Goal: Transaction & Acquisition: Obtain resource

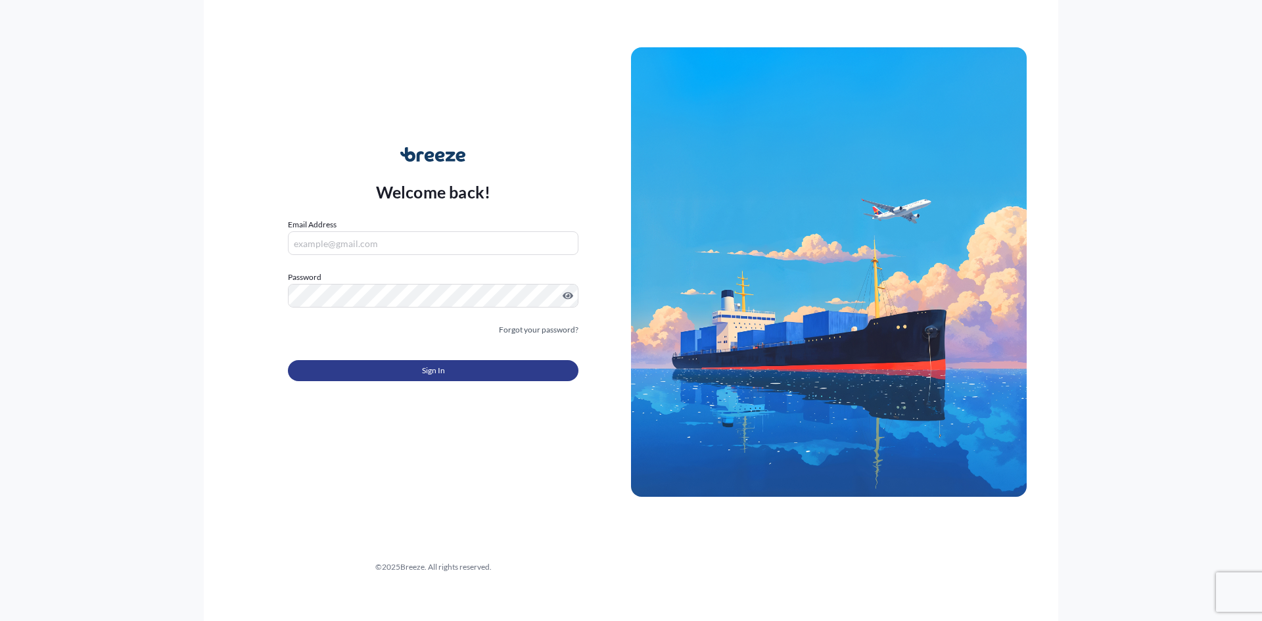
type input "[PERSON_NAME][EMAIL_ADDRESS][DOMAIN_NAME]"
click at [389, 378] on button "Sign In" at bounding box center [433, 370] width 291 height 21
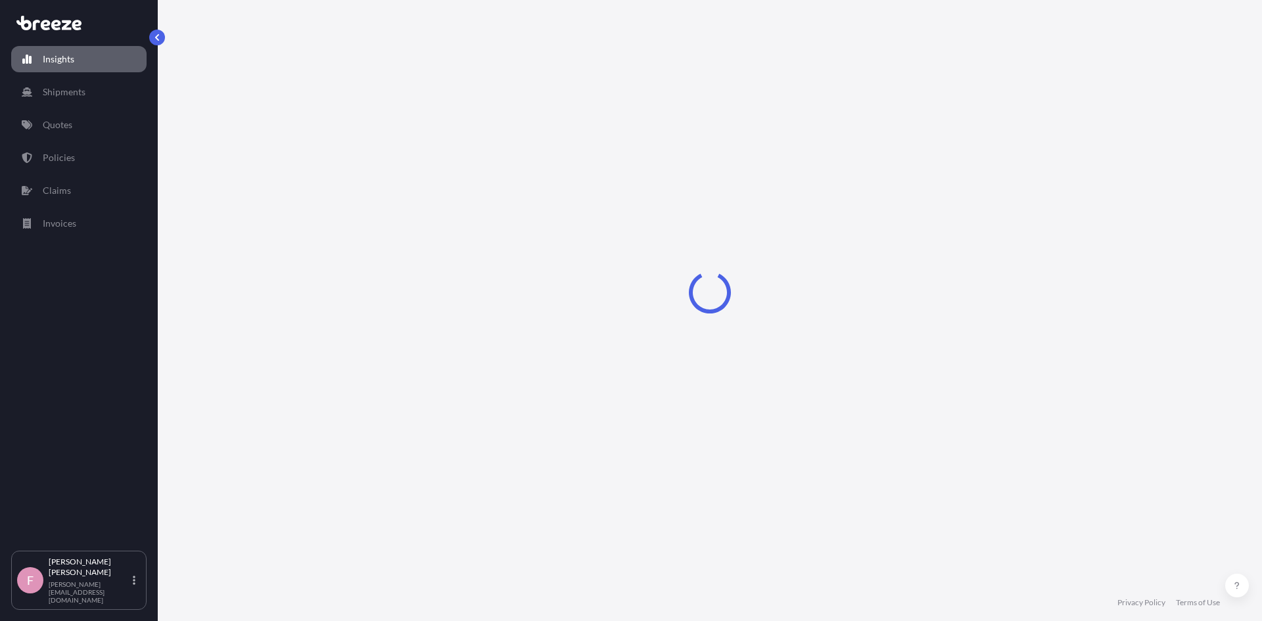
select select "2025"
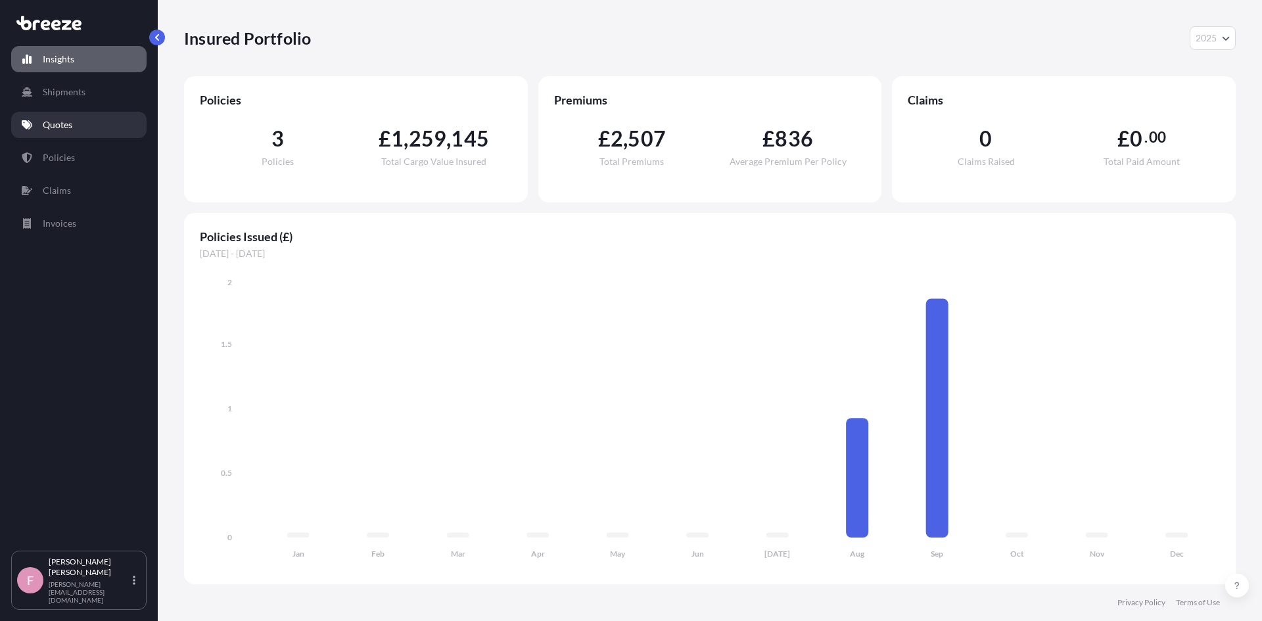
click at [56, 125] on p "Quotes" at bounding box center [58, 124] width 30 height 13
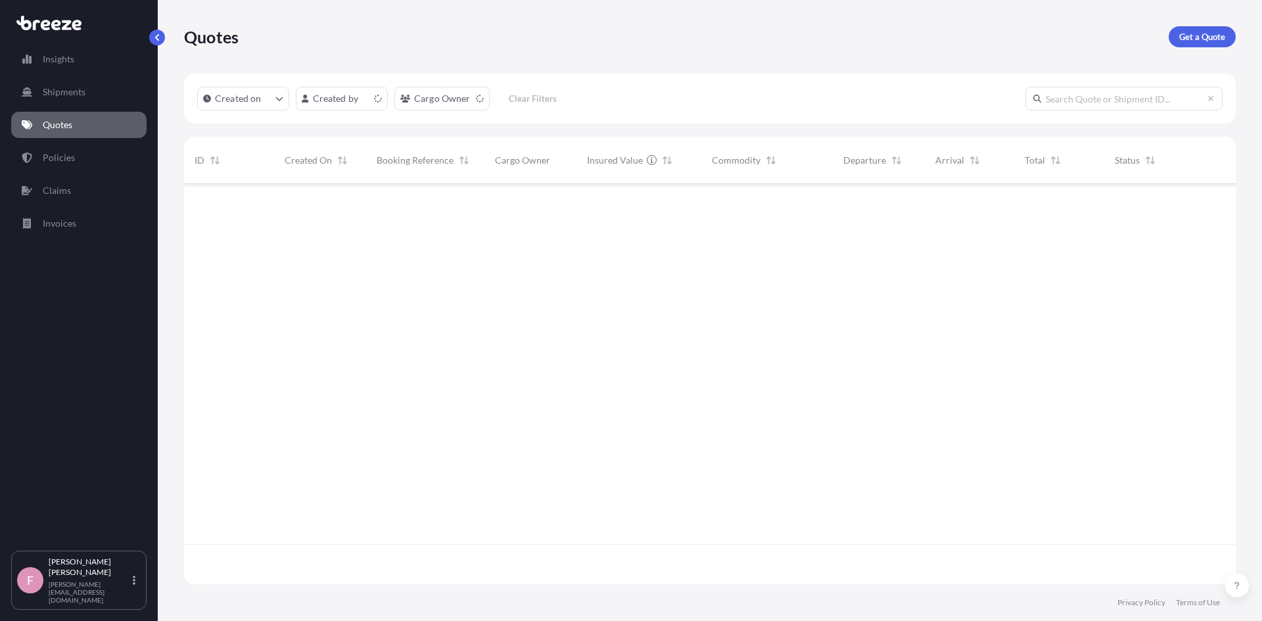
scroll to position [398, 1042]
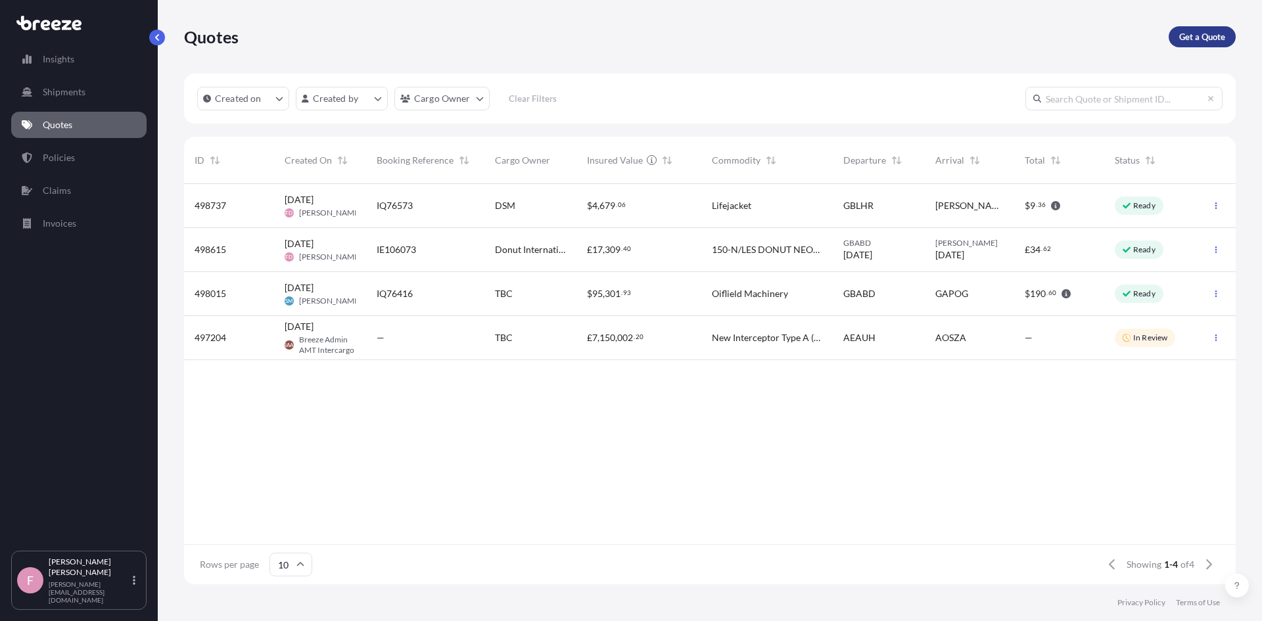
click at [1218, 33] on p "Get a Quote" at bounding box center [1202, 36] width 46 height 13
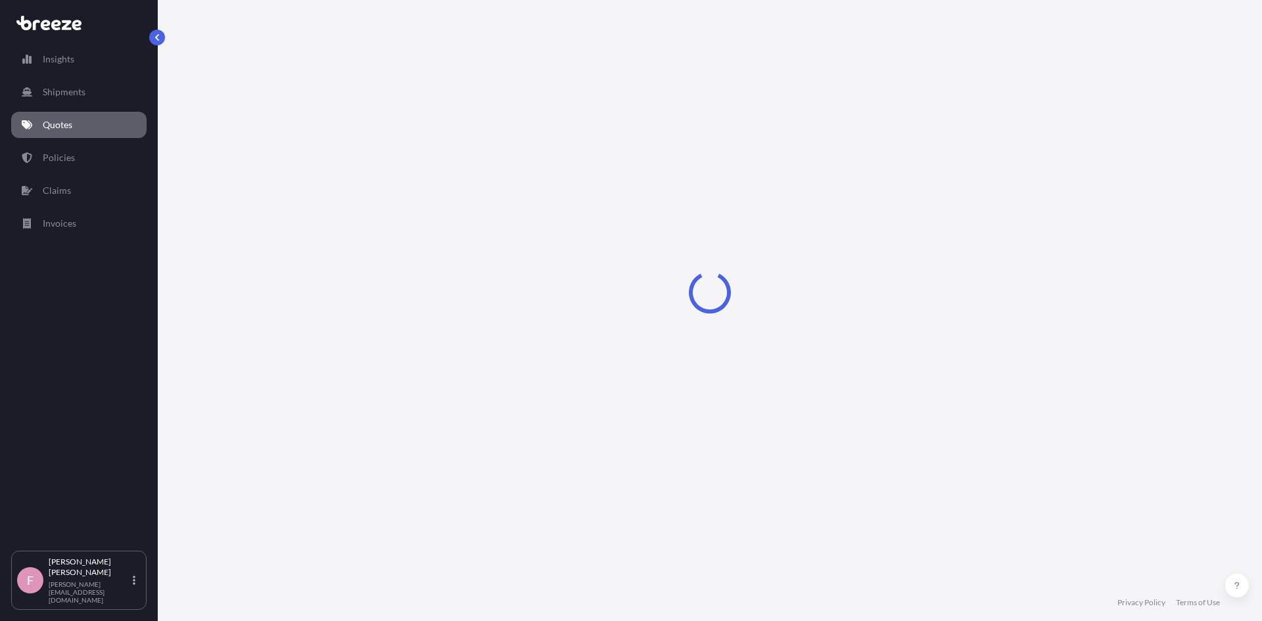
select select "Sea"
select select "1"
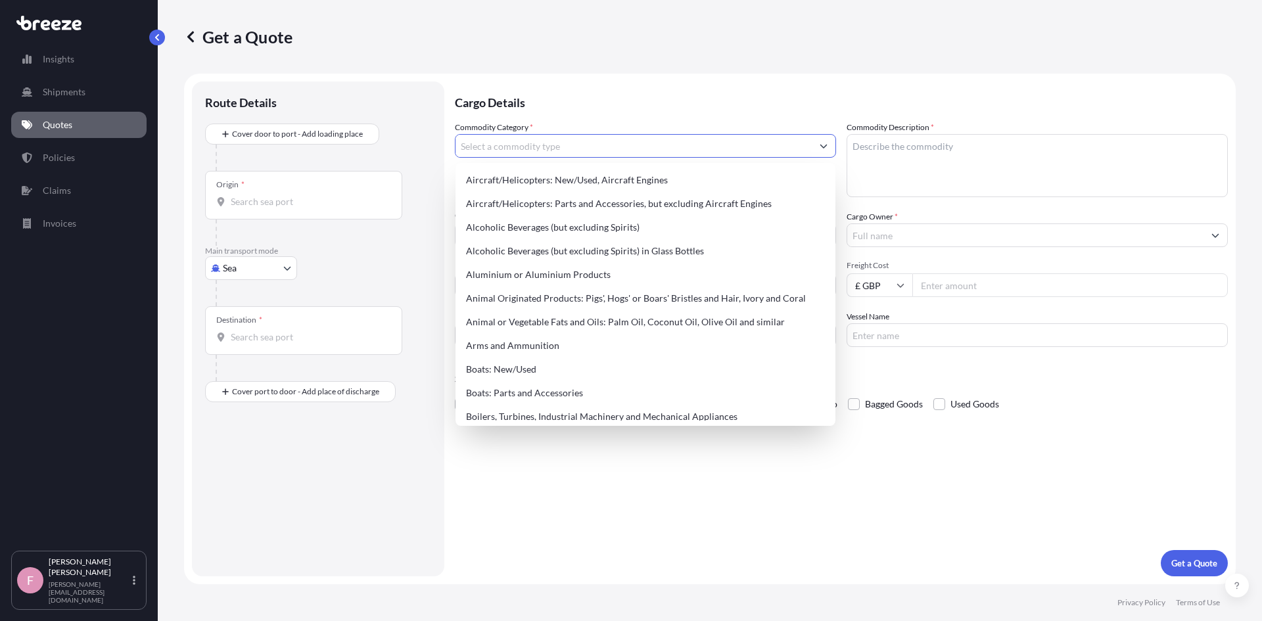
click at [513, 151] on input "Commodity Category *" at bounding box center [634, 146] width 356 height 24
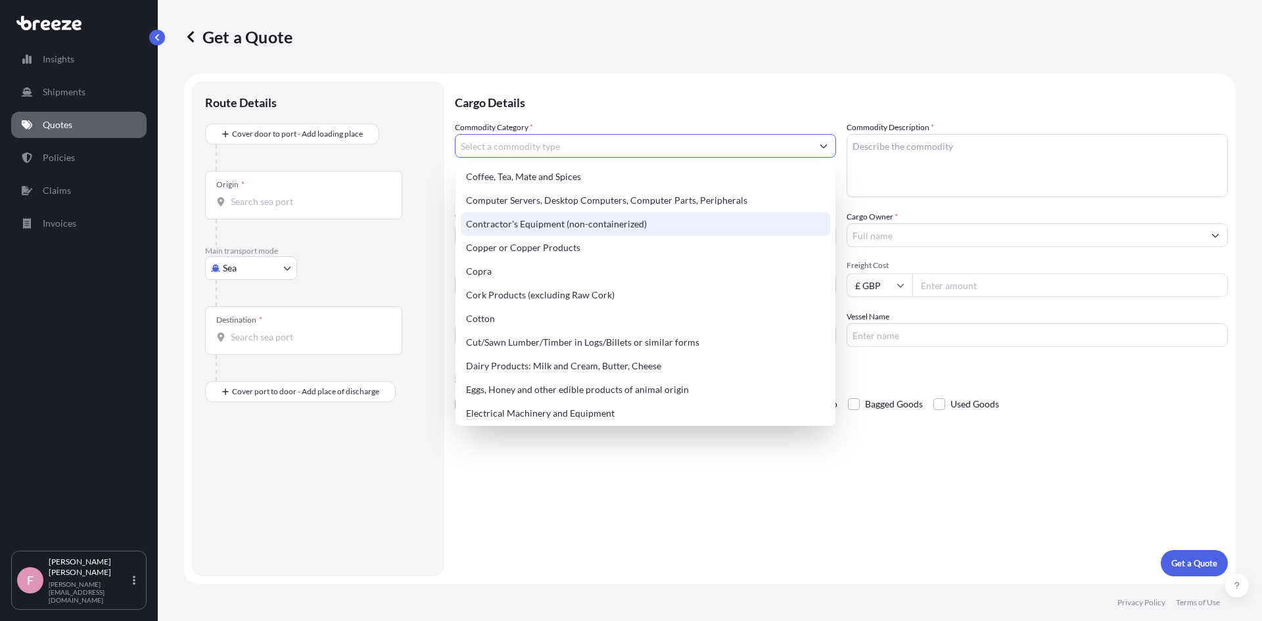
scroll to position [657, 0]
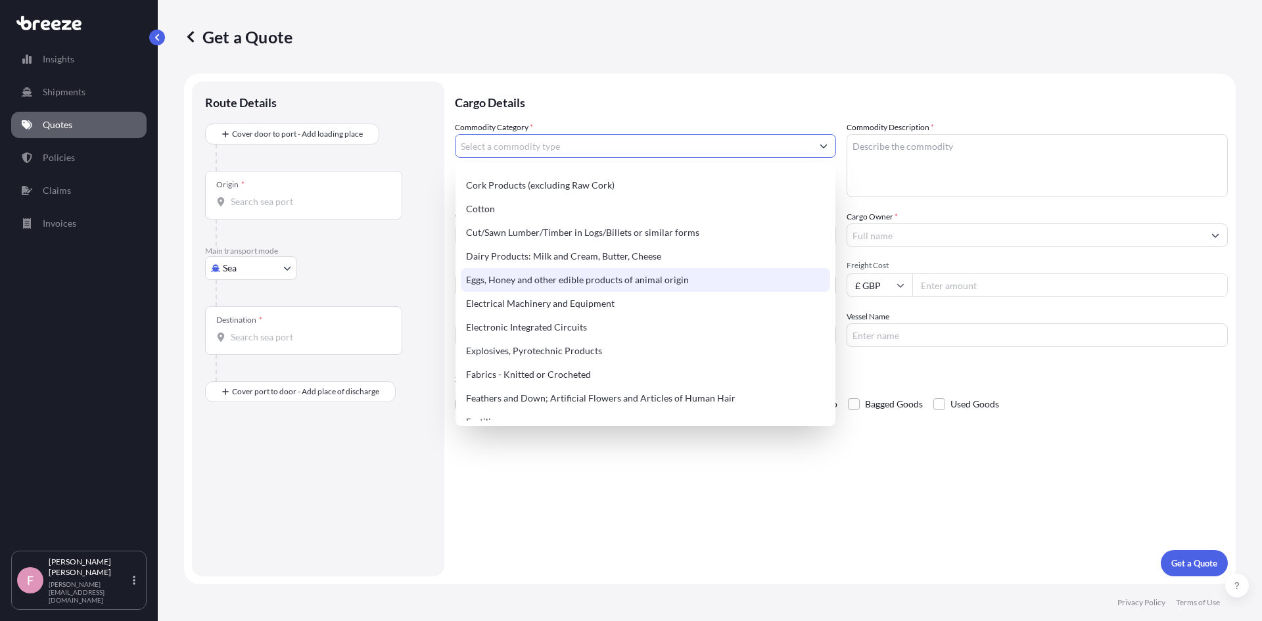
click at [648, 291] on div "Eggs, Honey and other edible products of animal origin" at bounding box center [645, 280] width 369 height 24
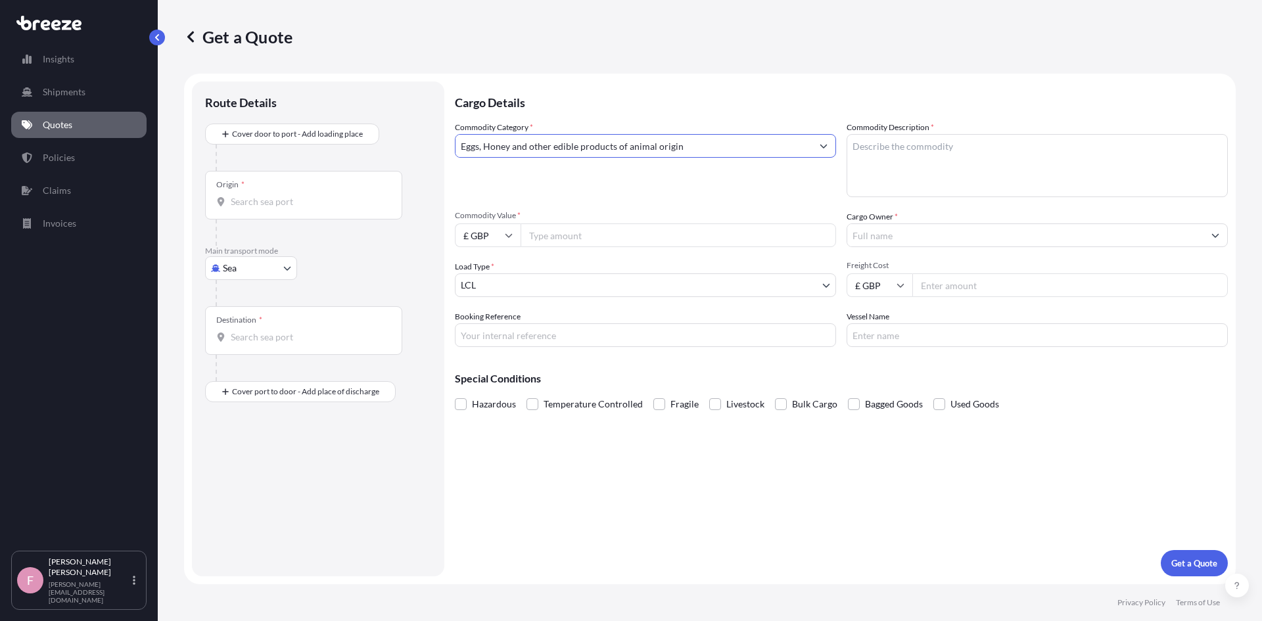
click at [636, 148] on input "Eggs, Honey and other edible products of animal origin" at bounding box center [634, 146] width 356 height 24
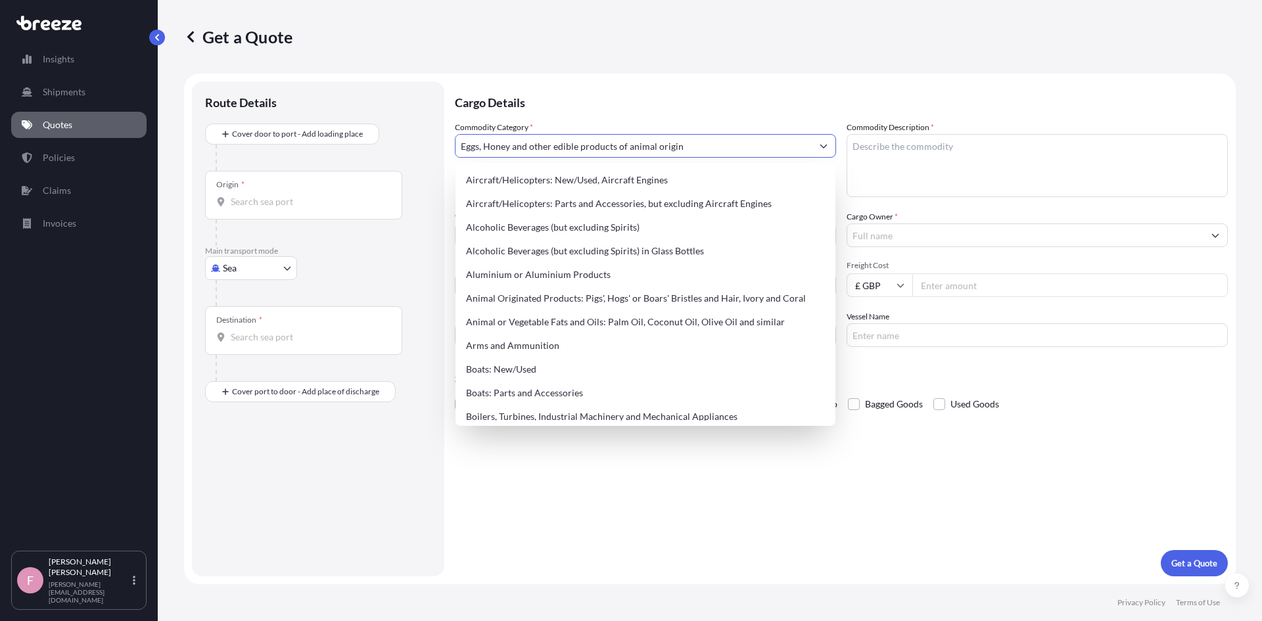
click at [828, 150] on button "Show suggestions" at bounding box center [824, 146] width 24 height 24
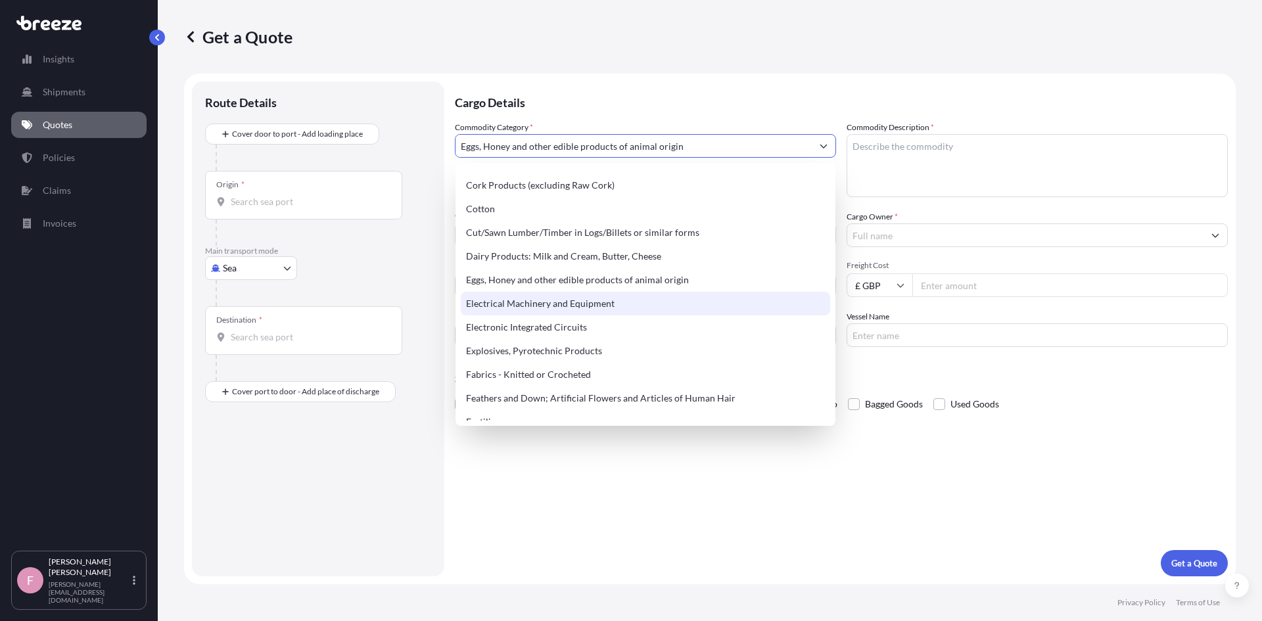
click at [548, 301] on div "Electrical Machinery and Equipment" at bounding box center [645, 304] width 369 height 24
type input "Electrical Machinery and Equipment"
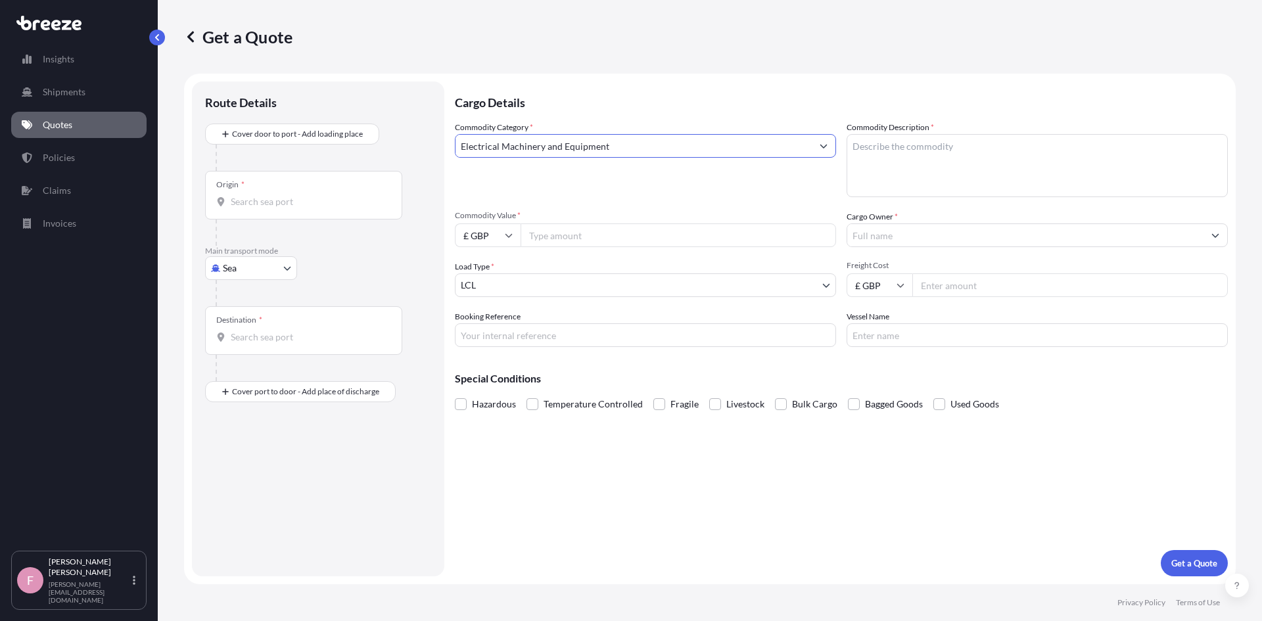
click at [955, 159] on textarea "Commodity Description *" at bounding box center [1037, 165] width 381 height 63
type textarea "Survey equipment"
click at [482, 233] on input "£ GBP" at bounding box center [488, 236] width 66 height 24
click at [594, 230] on input "Commodity Value *" at bounding box center [679, 236] width 316 height 24
type input "668261"
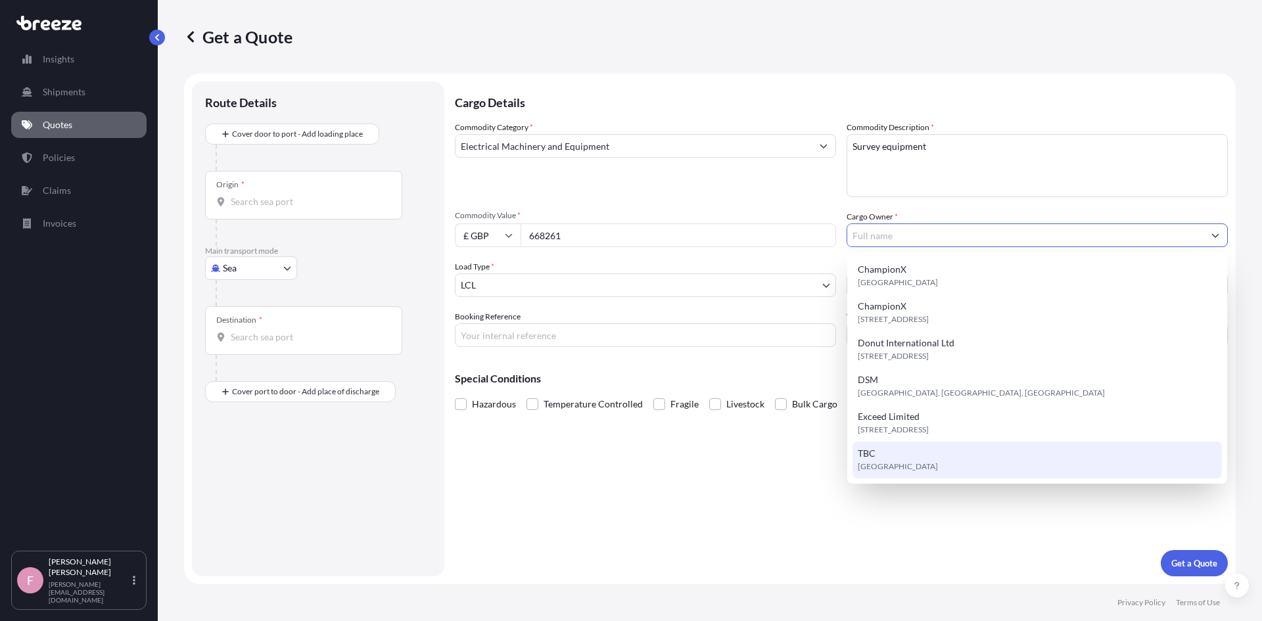
click at [926, 468] on div "TBC [GEOGRAPHIC_DATA]" at bounding box center [1037, 460] width 369 height 37
type input "TBC"
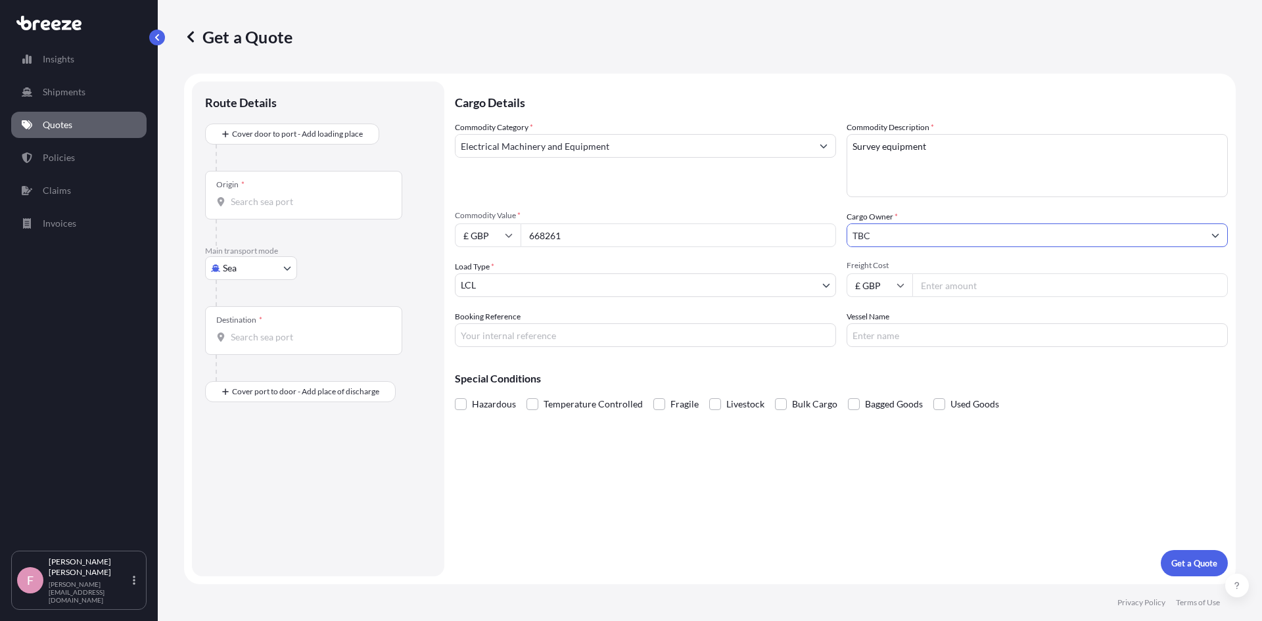
click at [557, 285] on body "Insights Shipments Quotes Policies Claims Invoices F [PERSON_NAME] [PERSON_NAME…" at bounding box center [631, 310] width 1262 height 621
click at [1014, 288] on input "Freight Cost" at bounding box center [1070, 285] width 316 height 24
type input "2000"
click at [669, 334] on input "Booking Reference" at bounding box center [645, 335] width 381 height 24
type input "TBC"
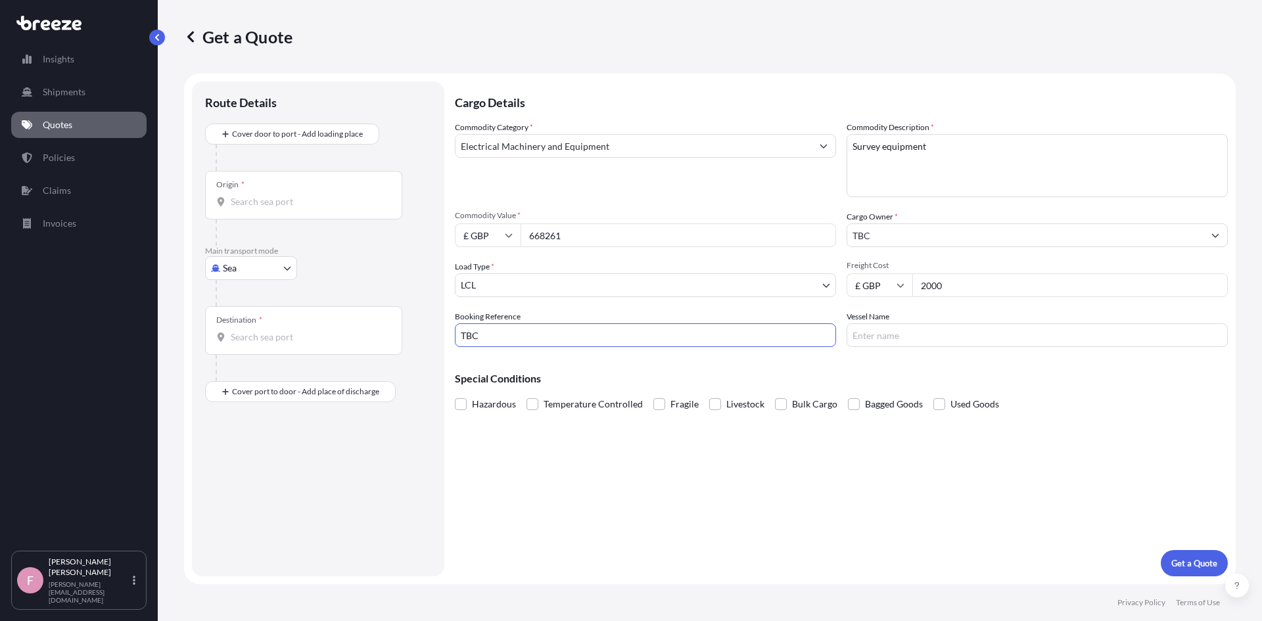
click at [974, 331] on input "Vessel Name" at bounding box center [1037, 335] width 381 height 24
type input "n/a"
click at [1189, 561] on p "Get a Quote" at bounding box center [1194, 563] width 46 height 13
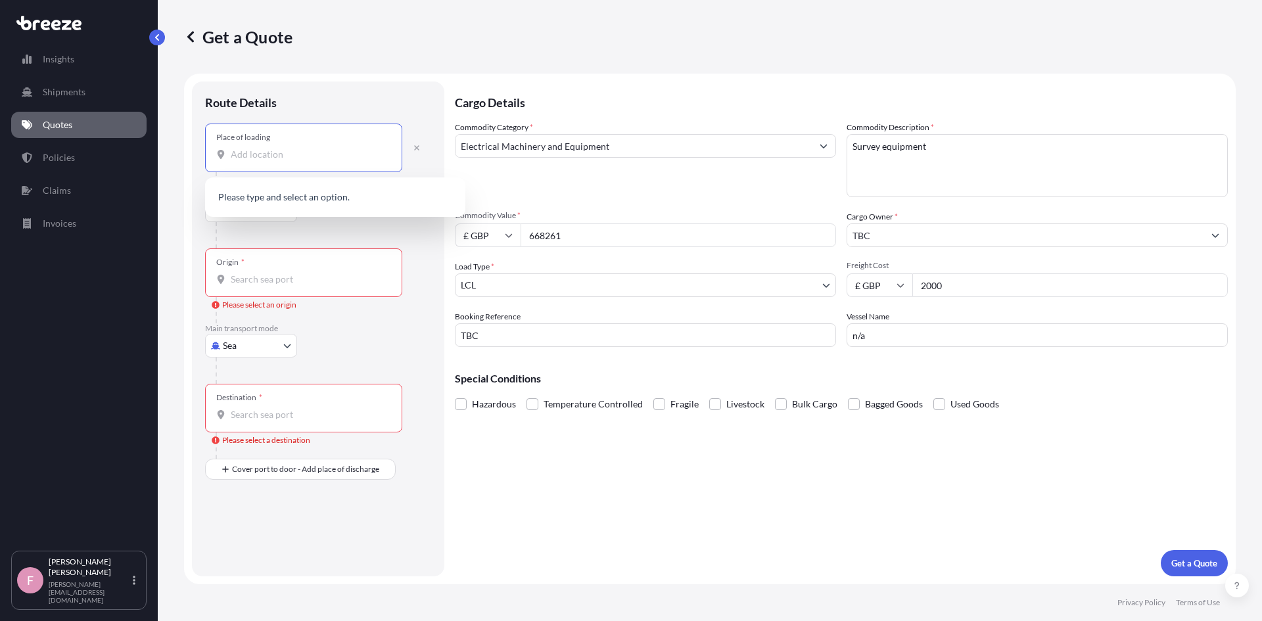
click at [254, 156] on input "Place of loading" at bounding box center [308, 154] width 155 height 13
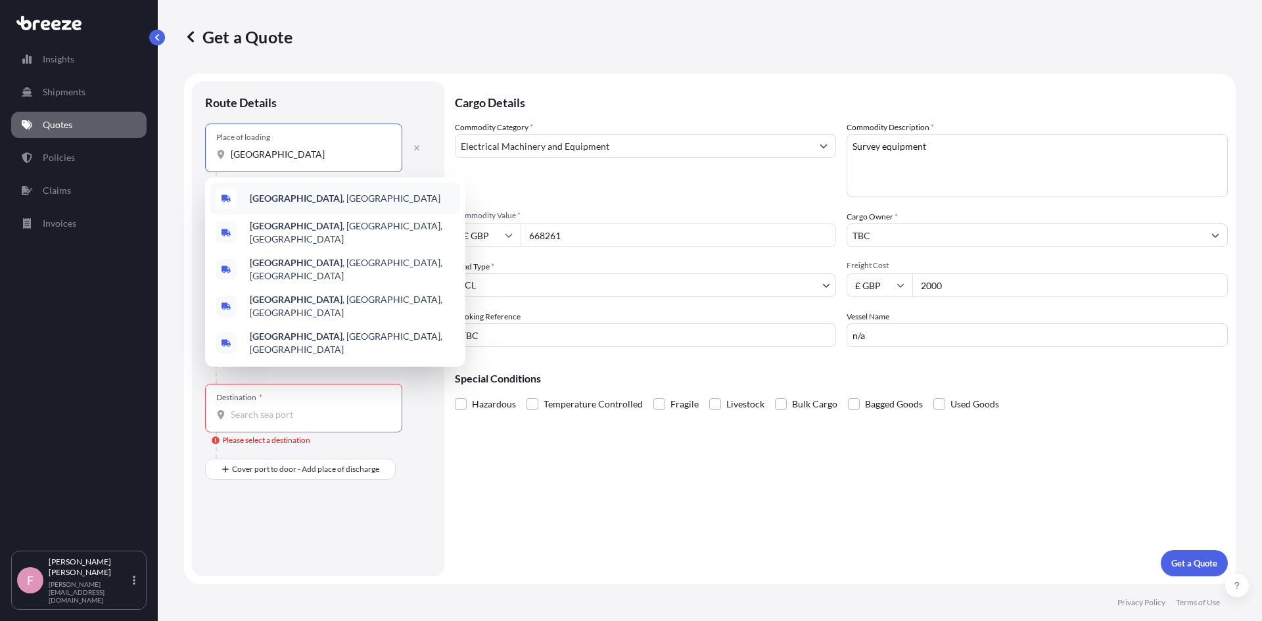
click at [289, 187] on div "[GEOGRAPHIC_DATA] , [GEOGRAPHIC_DATA]" at bounding box center [335, 199] width 250 height 32
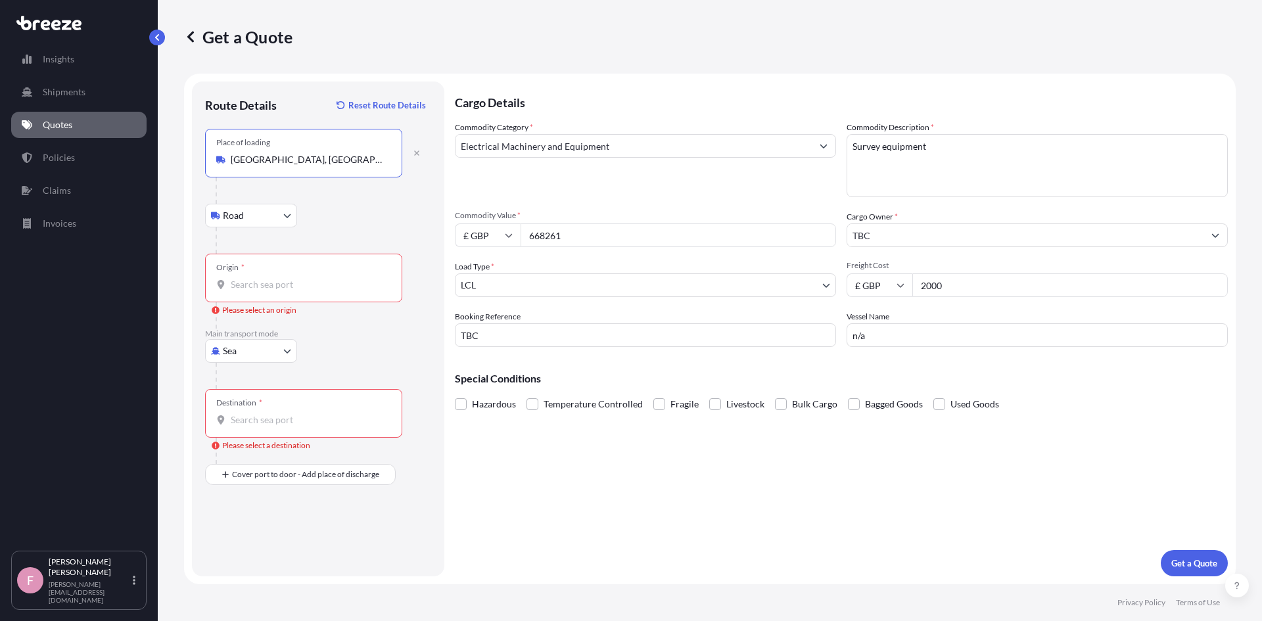
type input "[GEOGRAPHIC_DATA], [GEOGRAPHIC_DATA]"
click at [282, 208] on body "0 options available. 5 options available. Insights Shipments Quotes Policies Cl…" at bounding box center [631, 310] width 1262 height 621
click at [270, 247] on div "Road" at bounding box center [251, 250] width 82 height 24
click at [296, 267] on div "Origin *" at bounding box center [303, 278] width 197 height 49
click at [296, 278] on input "Origin * Please select an origin" at bounding box center [308, 284] width 155 height 13
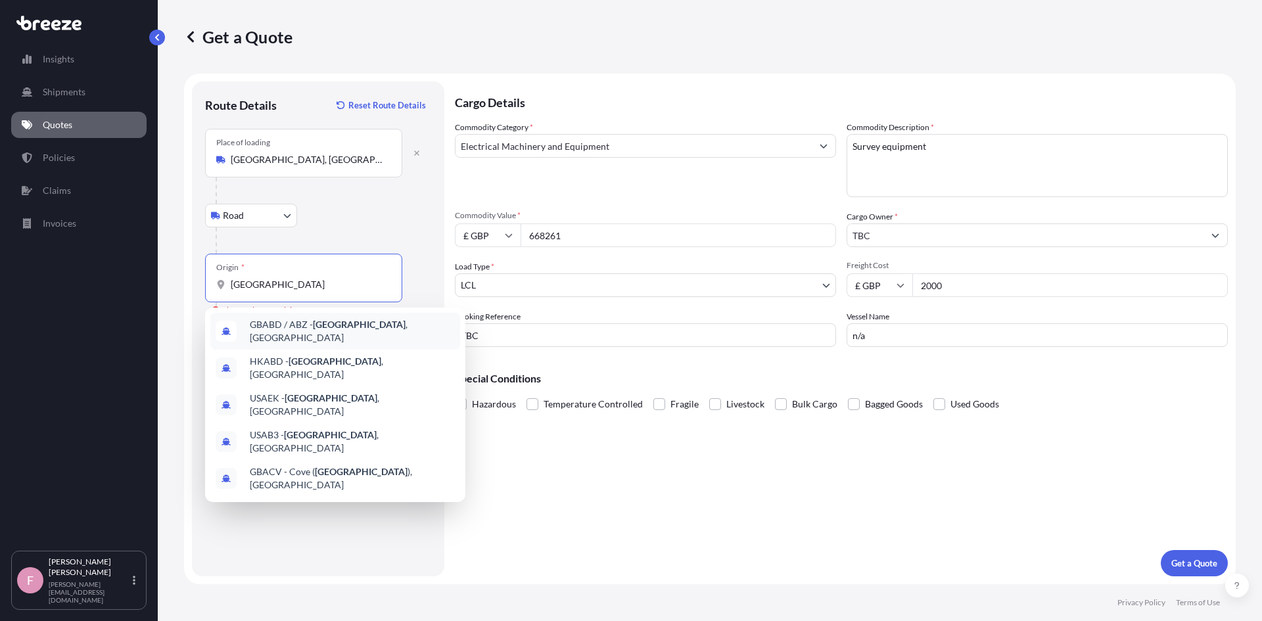
click at [287, 323] on span "GBABD / ABZ - [GEOGRAPHIC_DATA] , [GEOGRAPHIC_DATA]" at bounding box center [352, 331] width 205 height 26
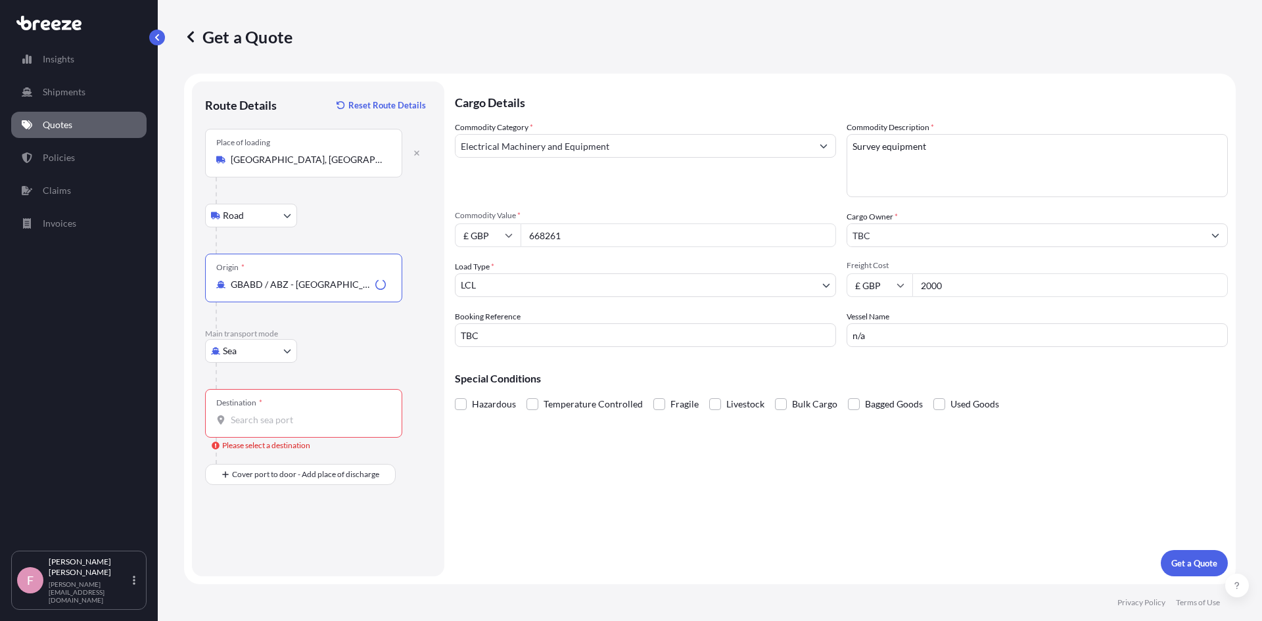
type input "GBABD / ABZ - [GEOGRAPHIC_DATA], [GEOGRAPHIC_DATA]"
click at [248, 346] on body "0 options available. 5 options available. Insights Shipments Quotes Policies Cl…" at bounding box center [631, 310] width 1262 height 621
click at [245, 404] on div "Air" at bounding box center [251, 409] width 82 height 24
select select "Air"
click at [293, 408] on div "Destination *" at bounding box center [303, 413] width 197 height 49
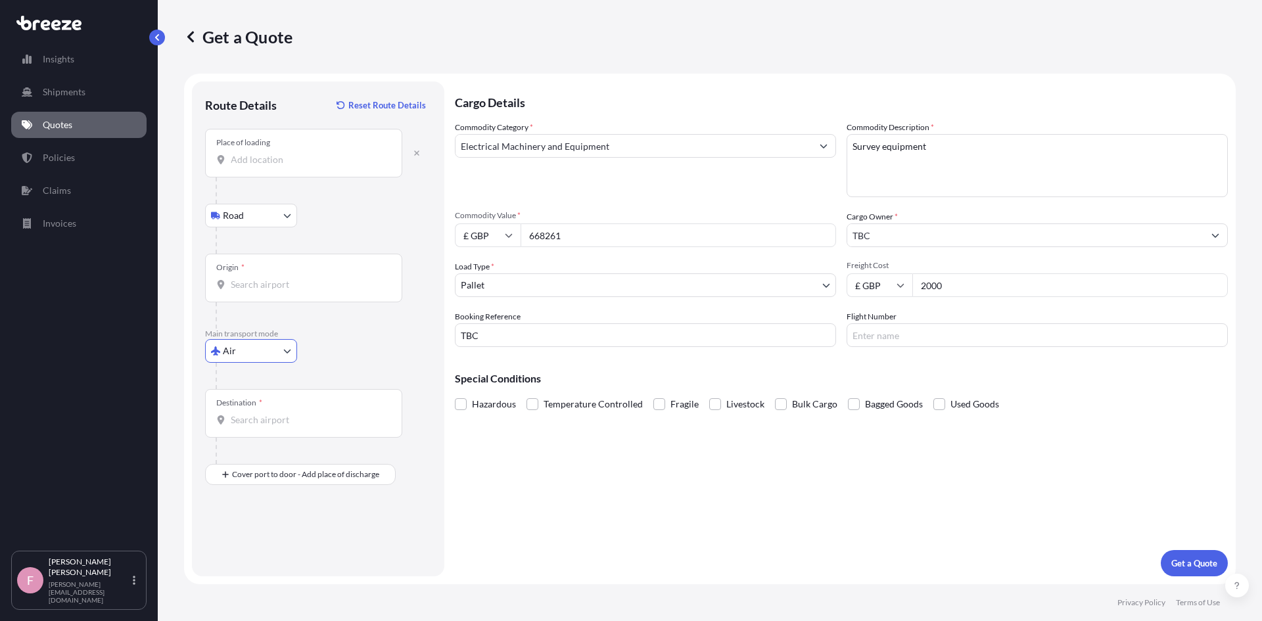
click at [293, 414] on input "Destination *" at bounding box center [308, 420] width 155 height 13
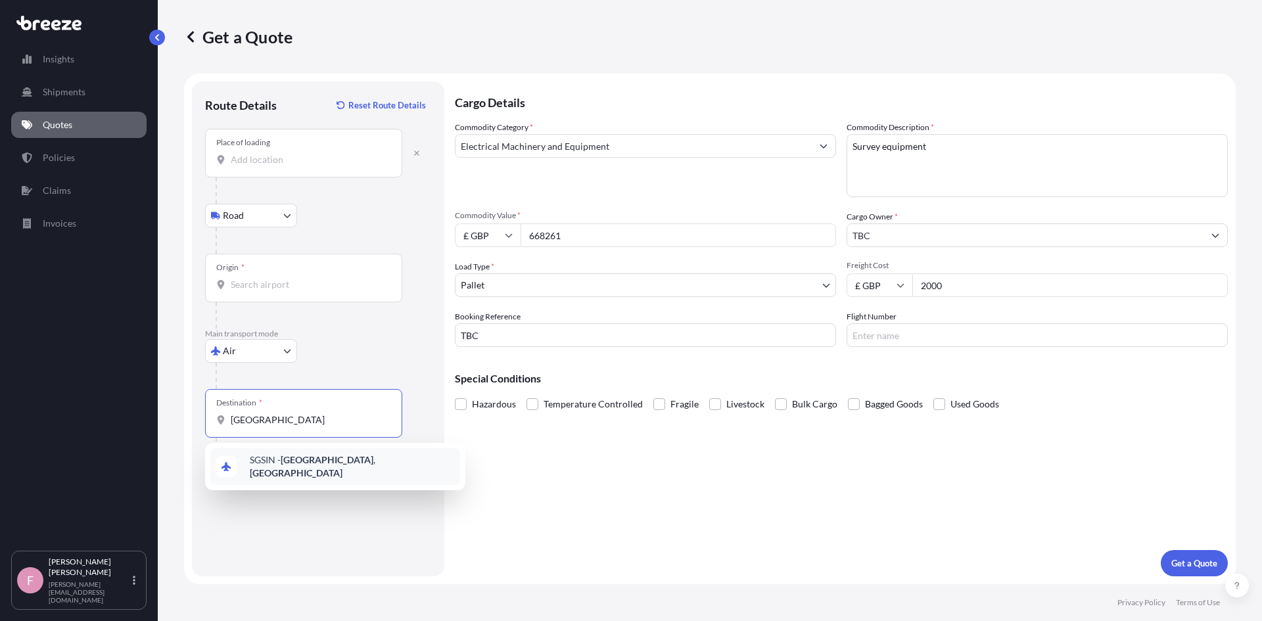
click at [270, 466] on span "SGSIN - [GEOGRAPHIC_DATA] , [GEOGRAPHIC_DATA]" at bounding box center [352, 467] width 205 height 26
type input "SGSIN - [GEOGRAPHIC_DATA], [GEOGRAPHIC_DATA]"
click at [297, 160] on input "Place of loading" at bounding box center [308, 159] width 155 height 13
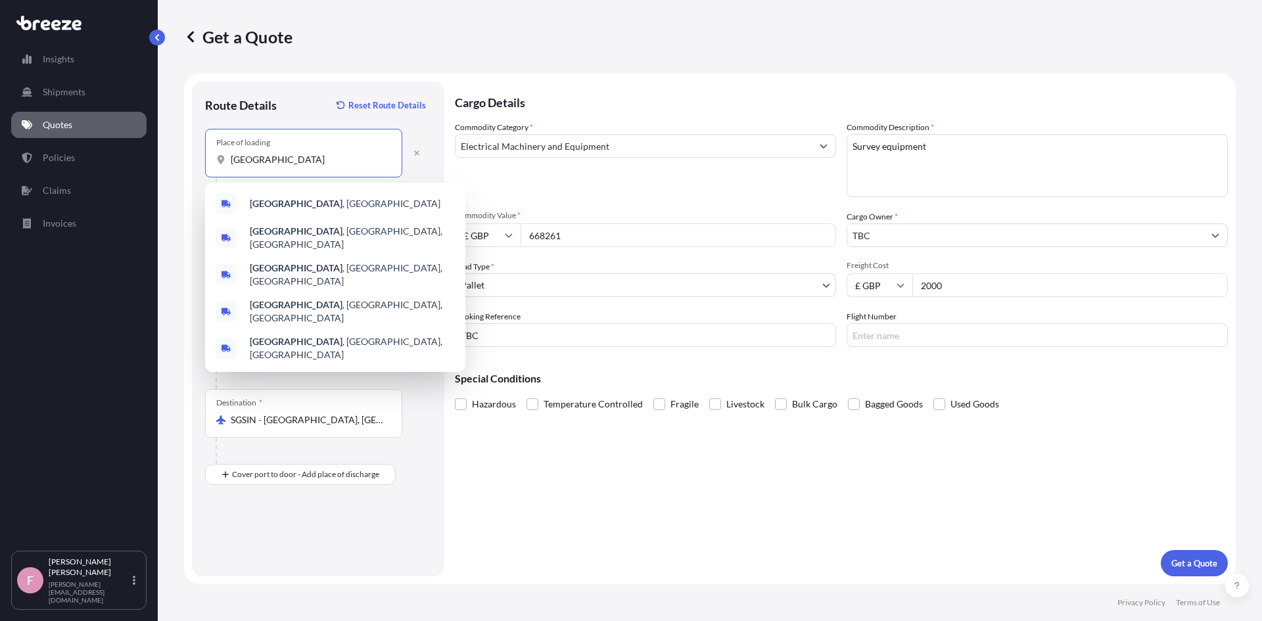
type input "[GEOGRAPHIC_DATA]"
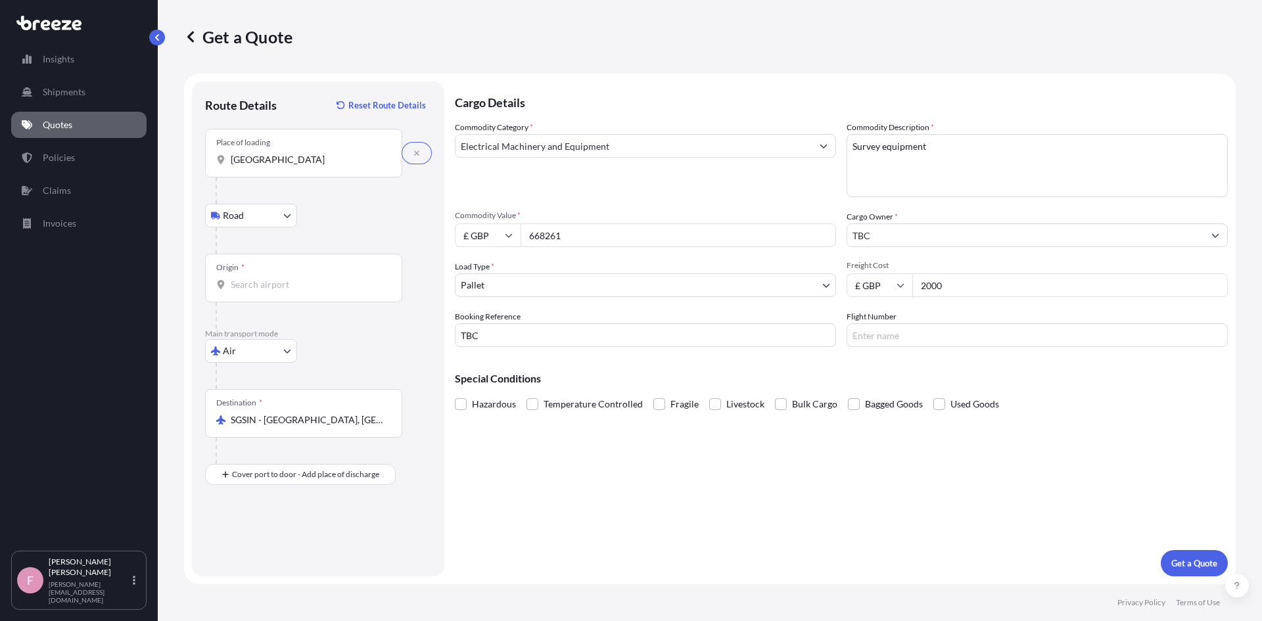
click at [294, 285] on input "Origin *" at bounding box center [308, 284] width 155 height 13
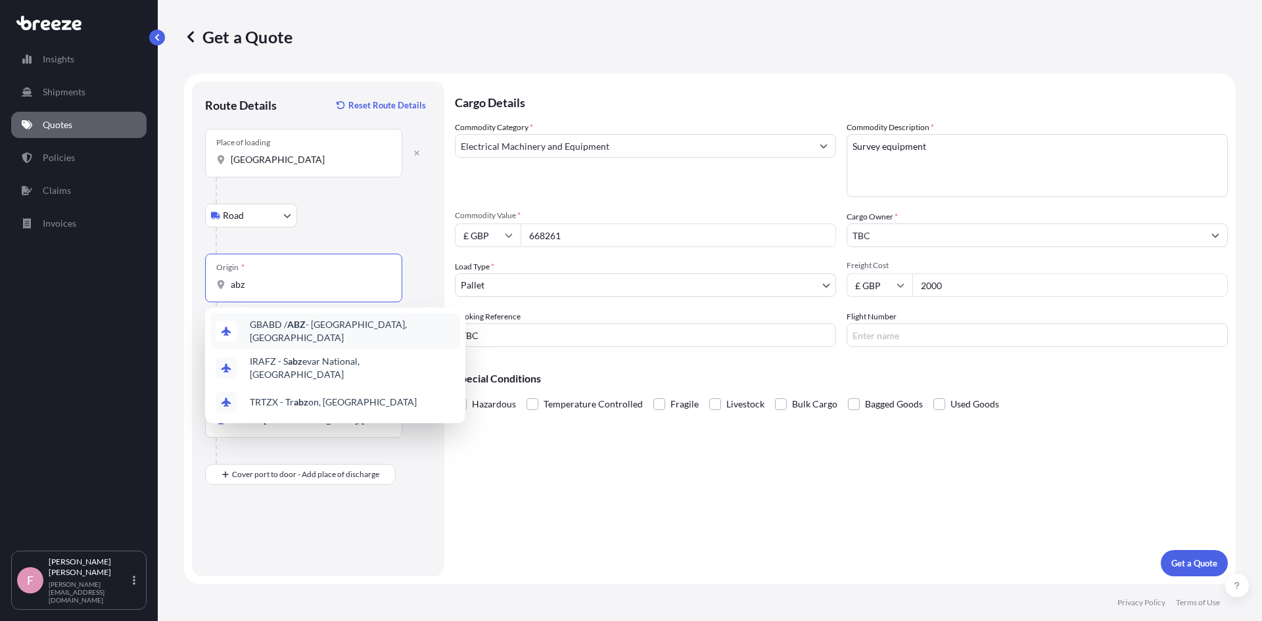
click at [277, 328] on span "GBABD / ABZ - [GEOGRAPHIC_DATA], [GEOGRAPHIC_DATA]" at bounding box center [352, 331] width 205 height 26
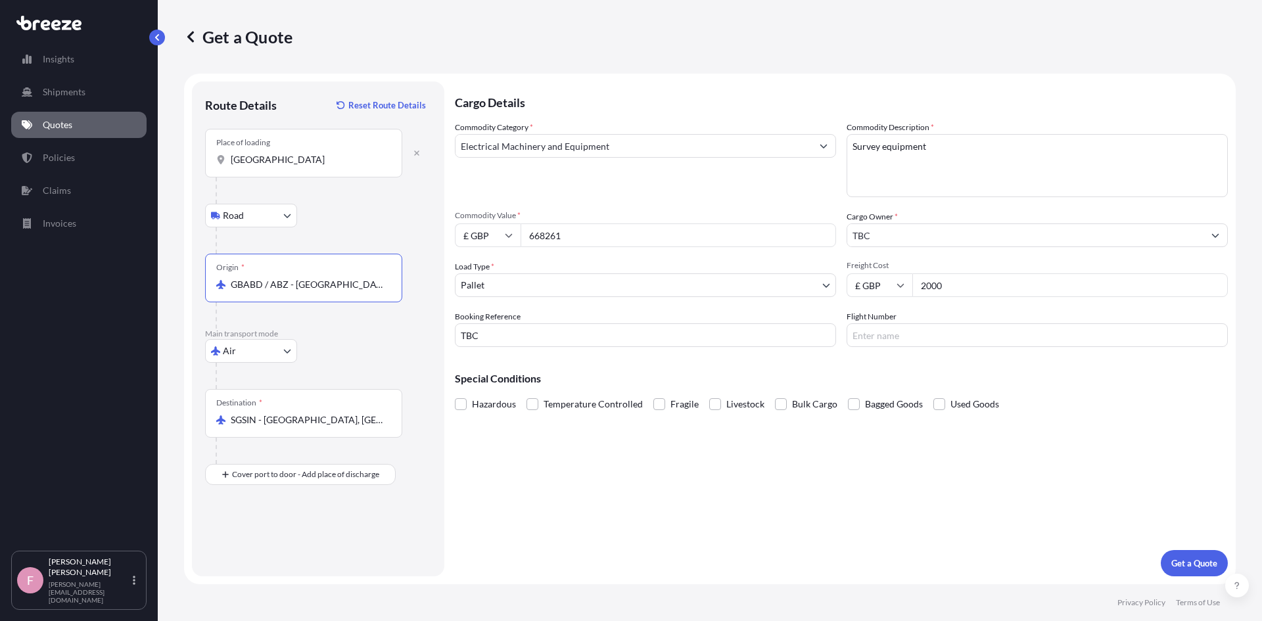
type input "GBABD / ABZ - [GEOGRAPHIC_DATA], [GEOGRAPHIC_DATA]"
click at [352, 427] on div "Destination * SGSIN - [GEOGRAPHIC_DATA], [GEOGRAPHIC_DATA]" at bounding box center [303, 413] width 197 height 49
click at [352, 427] on input "SGSIN - [GEOGRAPHIC_DATA], [GEOGRAPHIC_DATA]" at bounding box center [308, 420] width 155 height 13
drag, startPoint x: 213, startPoint y: 416, endPoint x: 138, endPoint y: 421, distance: 75.1
click at [139, 420] on div "Insights Shipments Quotes Policies Claims Invoices F [PERSON_NAME] [PERSON_NAME…" at bounding box center [631, 310] width 1262 height 621
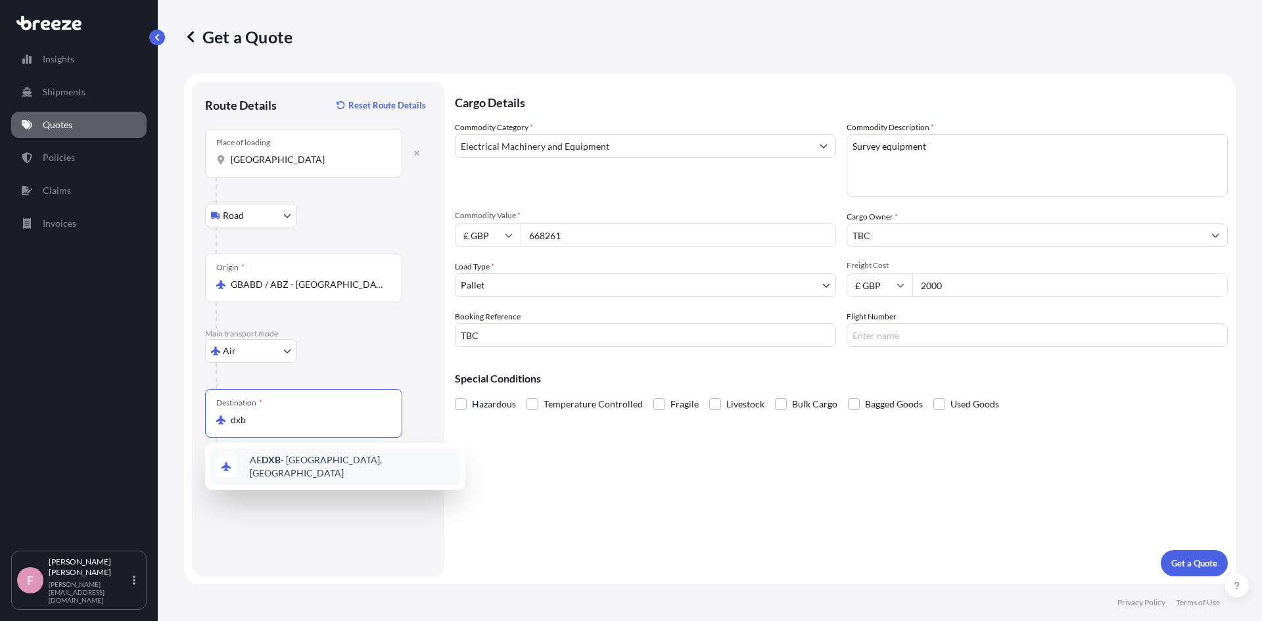
click at [314, 463] on span "AE DXB - [GEOGRAPHIC_DATA], [GEOGRAPHIC_DATA]" at bounding box center [352, 467] width 205 height 26
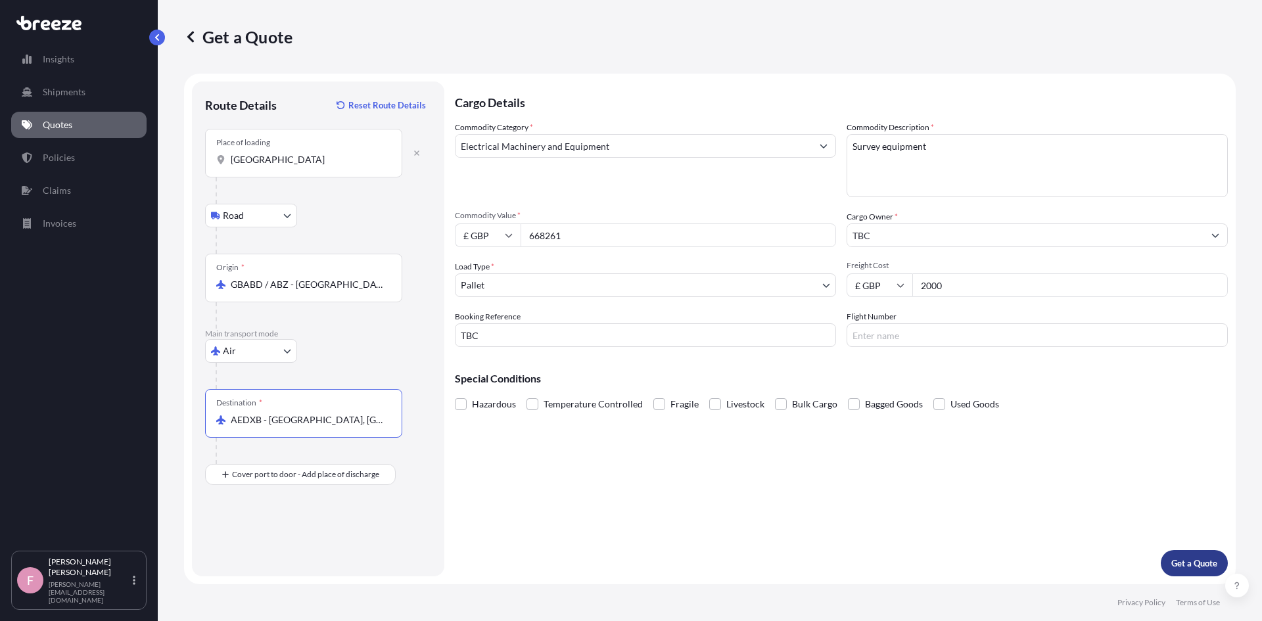
type input "AEDXB - [GEOGRAPHIC_DATA], [GEOGRAPHIC_DATA]"
click at [1173, 565] on p "Get a Quote" at bounding box center [1194, 563] width 46 height 13
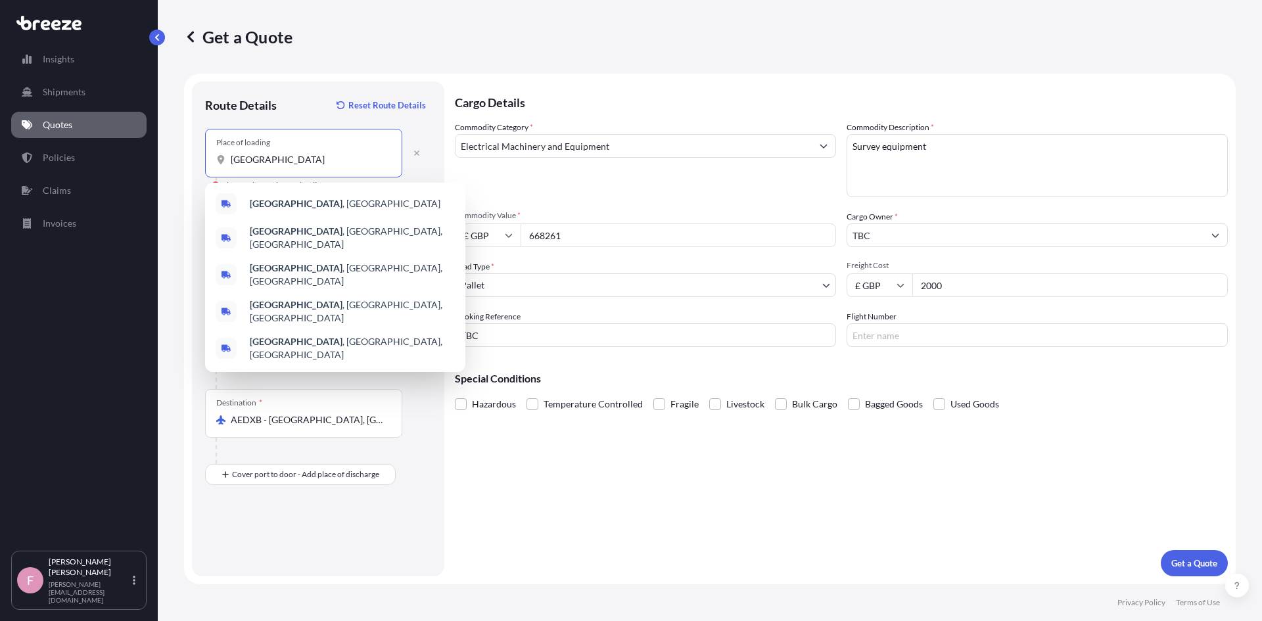
click at [366, 165] on input "[GEOGRAPHIC_DATA]" at bounding box center [308, 159] width 155 height 13
click at [313, 200] on div "[GEOGRAPHIC_DATA] , [GEOGRAPHIC_DATA]" at bounding box center [335, 204] width 250 height 32
type input "[GEOGRAPHIC_DATA], [GEOGRAPHIC_DATA]"
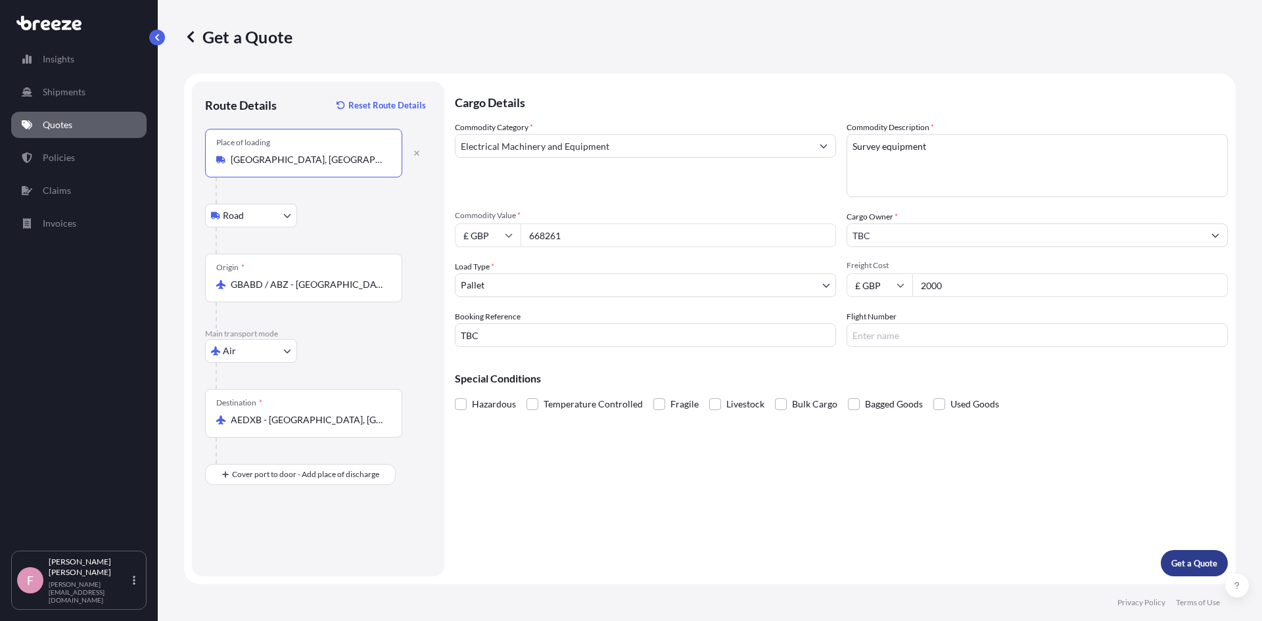
click at [1208, 565] on p "Get a Quote" at bounding box center [1194, 563] width 46 height 13
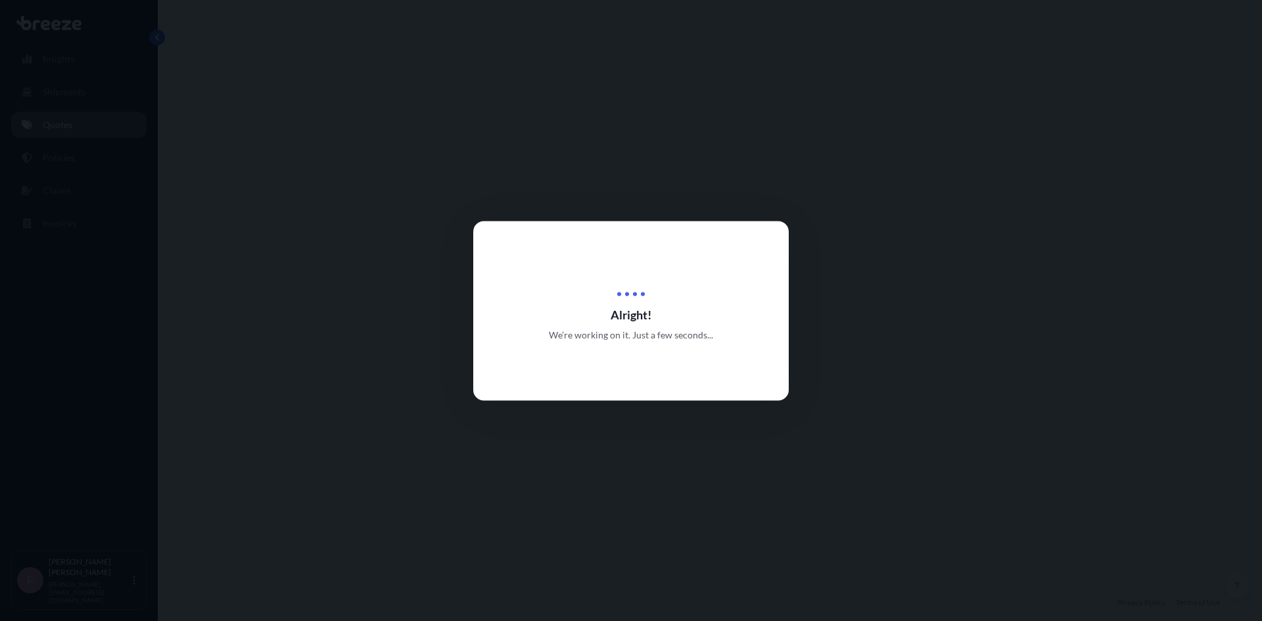
select select "Road"
select select "Air"
select select "1"
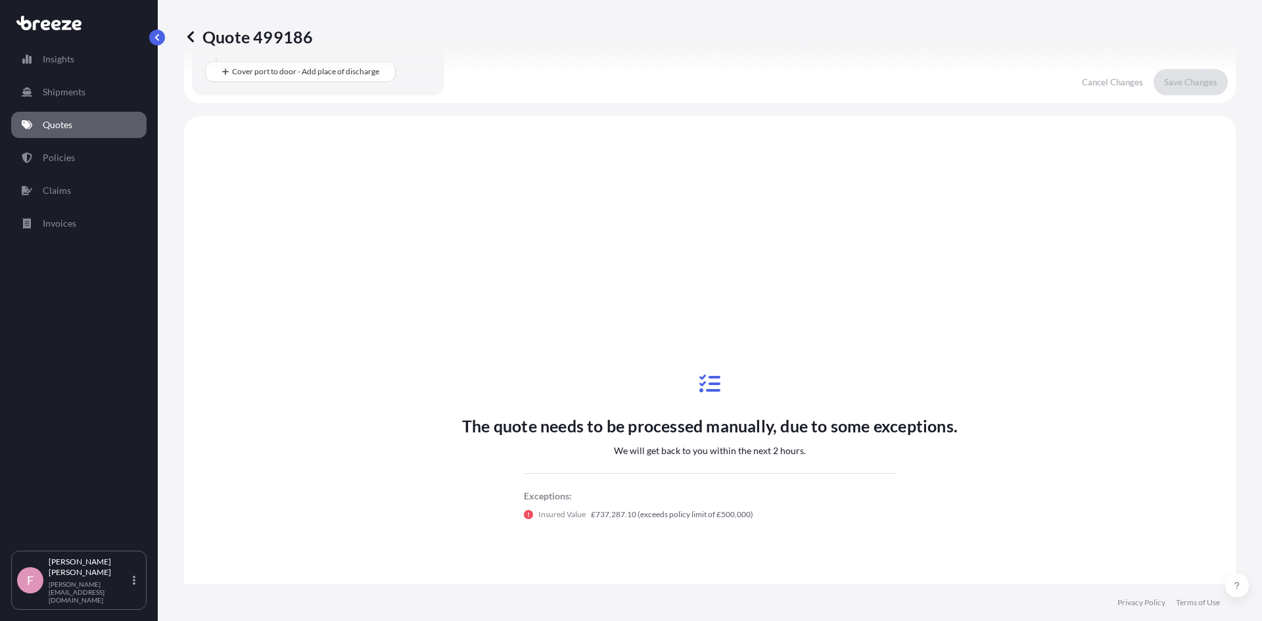
scroll to position [448, 0]
